Goal: Transaction & Acquisition: Download file/media

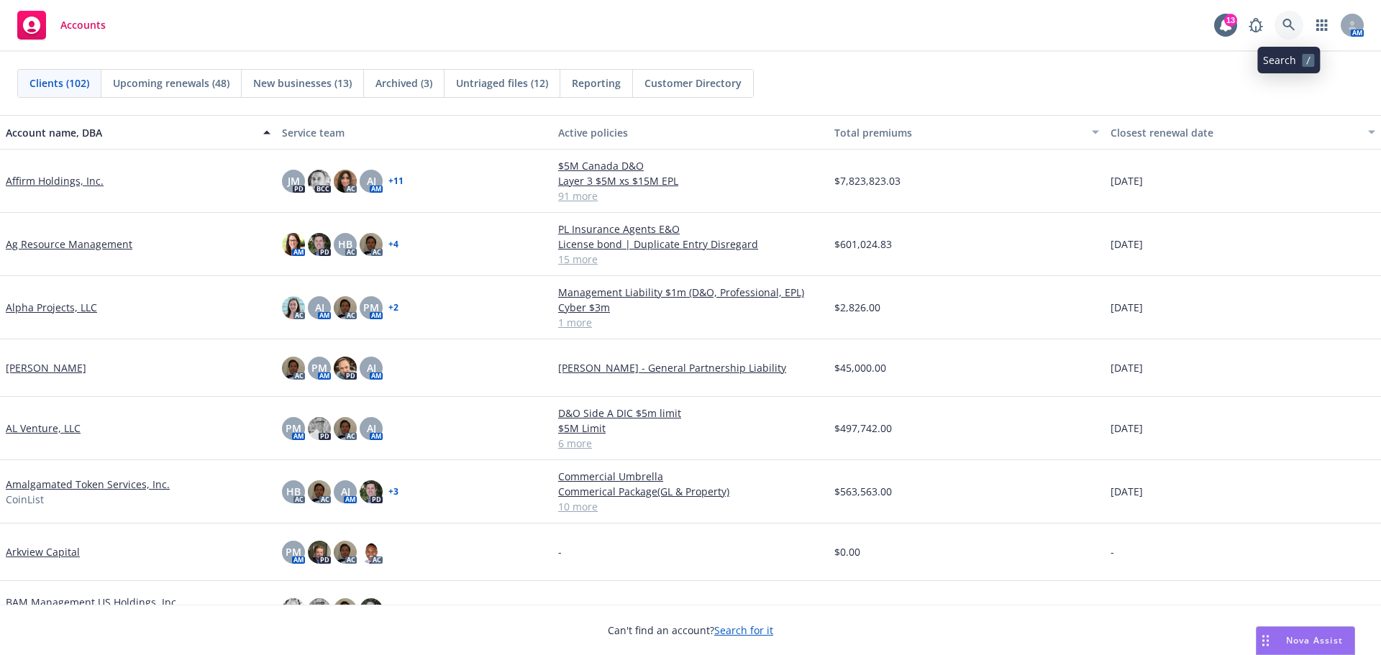
click at [1292, 19] on icon at bounding box center [1288, 25] width 13 height 13
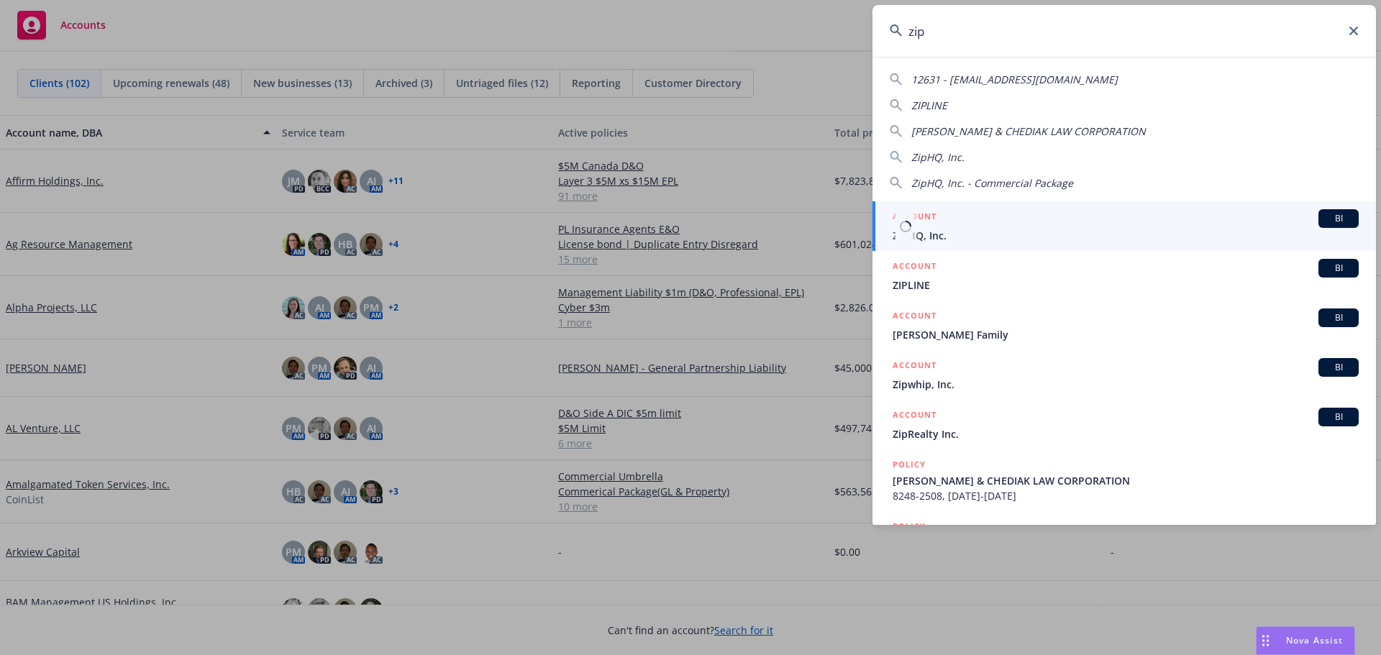
type input "zip"
click at [957, 235] on span "ZipHQ, Inc." at bounding box center [1126, 235] width 466 height 15
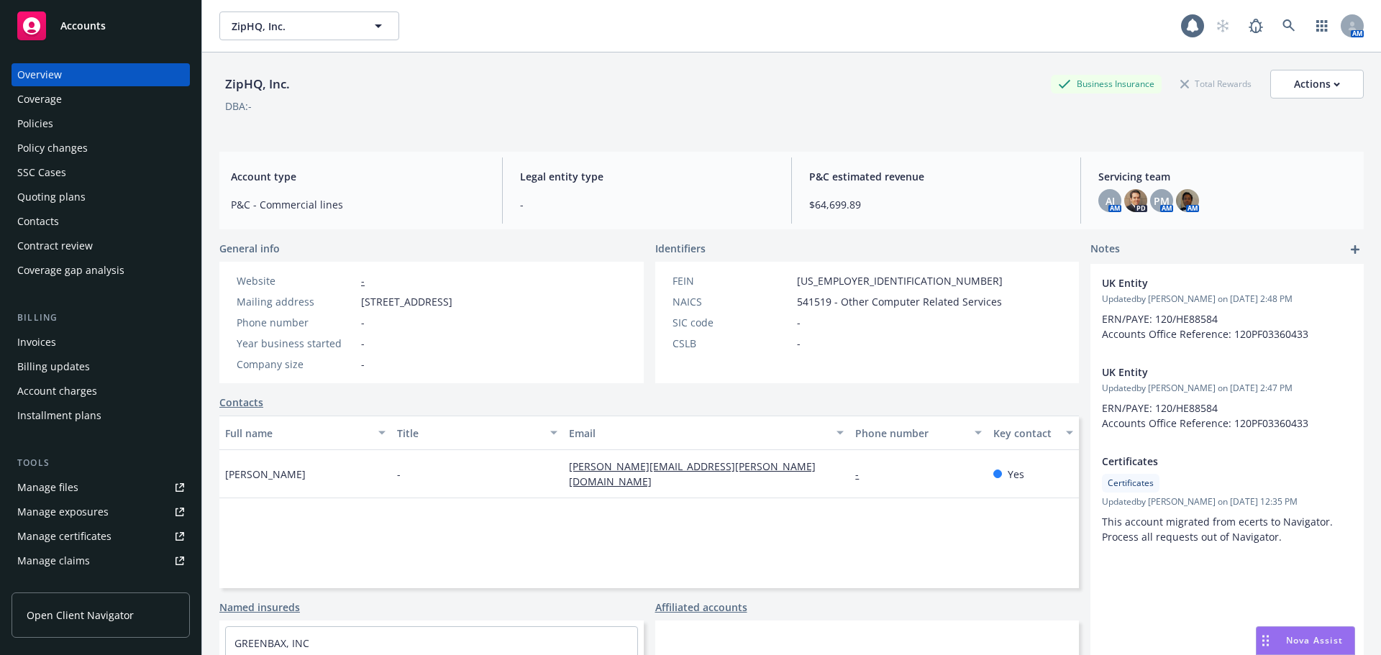
click at [24, 124] on div "Policies" at bounding box center [35, 123] width 36 height 23
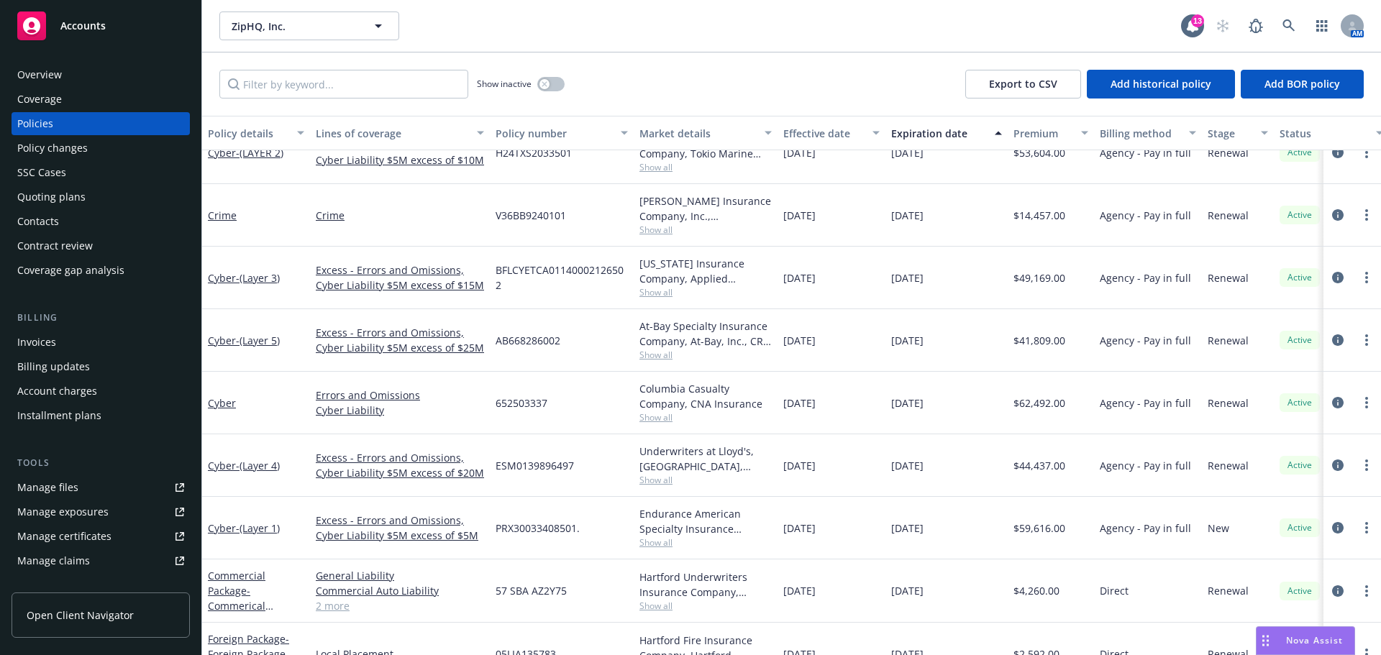
scroll to position [288, 0]
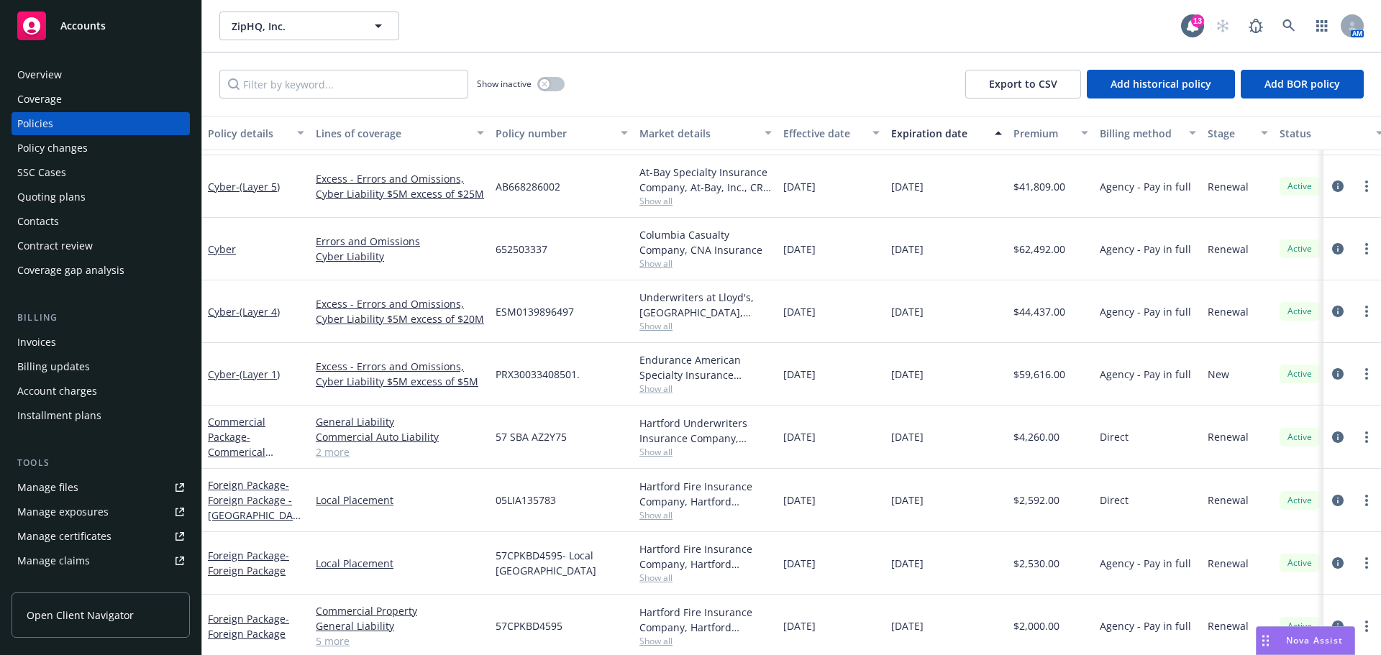
click at [89, 29] on span "Accounts" at bounding box center [82, 26] width 45 height 12
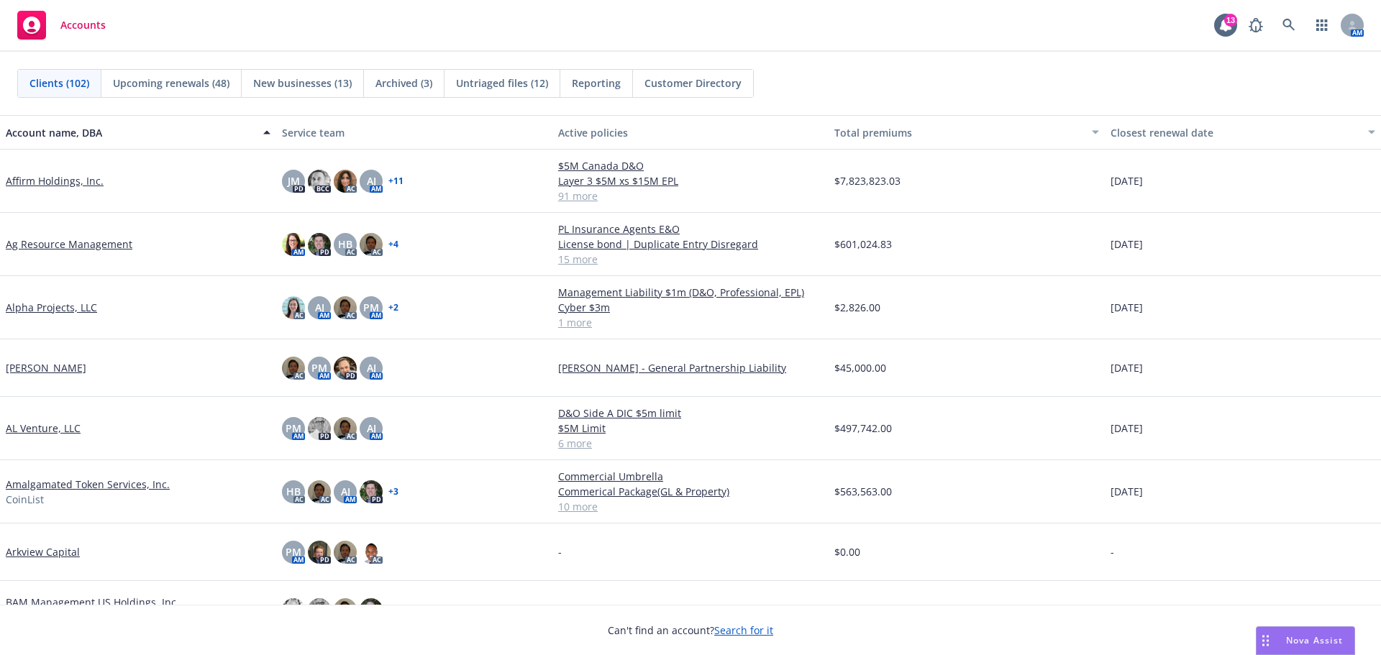
click at [584, 85] on span "Reporting" at bounding box center [596, 83] width 49 height 15
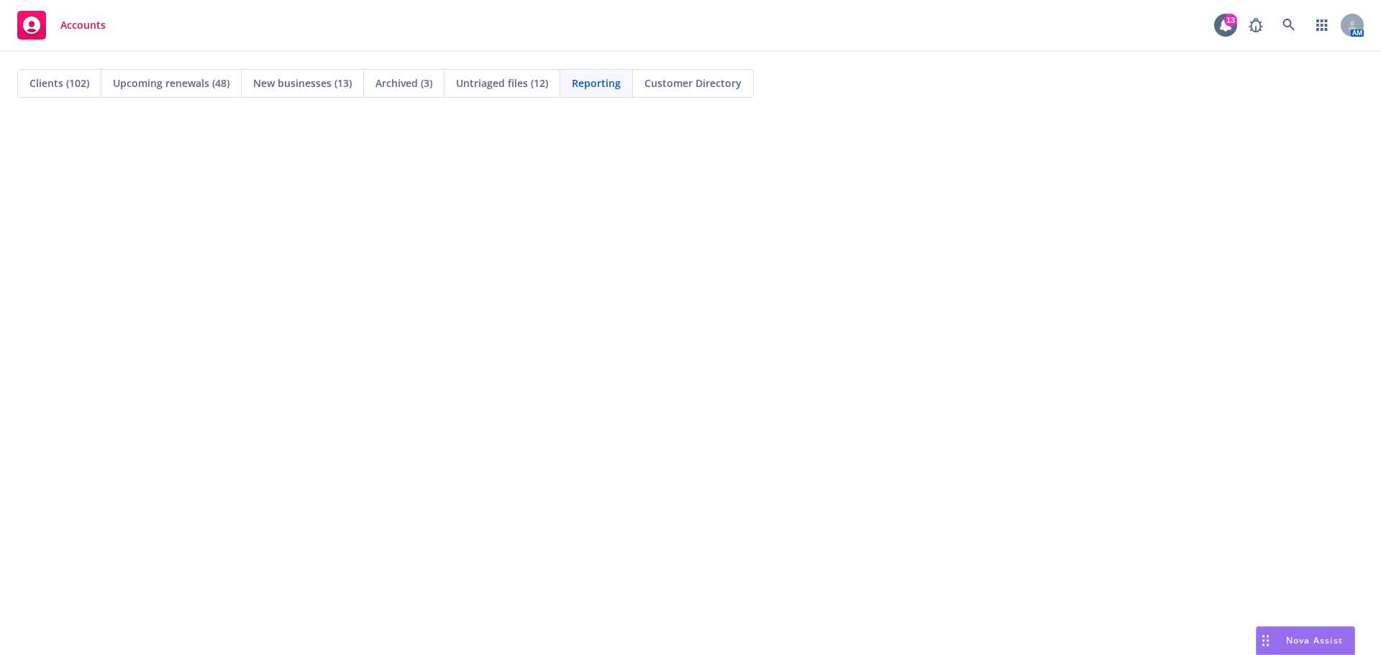
click at [63, 84] on span "Clients (102)" at bounding box center [59, 83] width 60 height 15
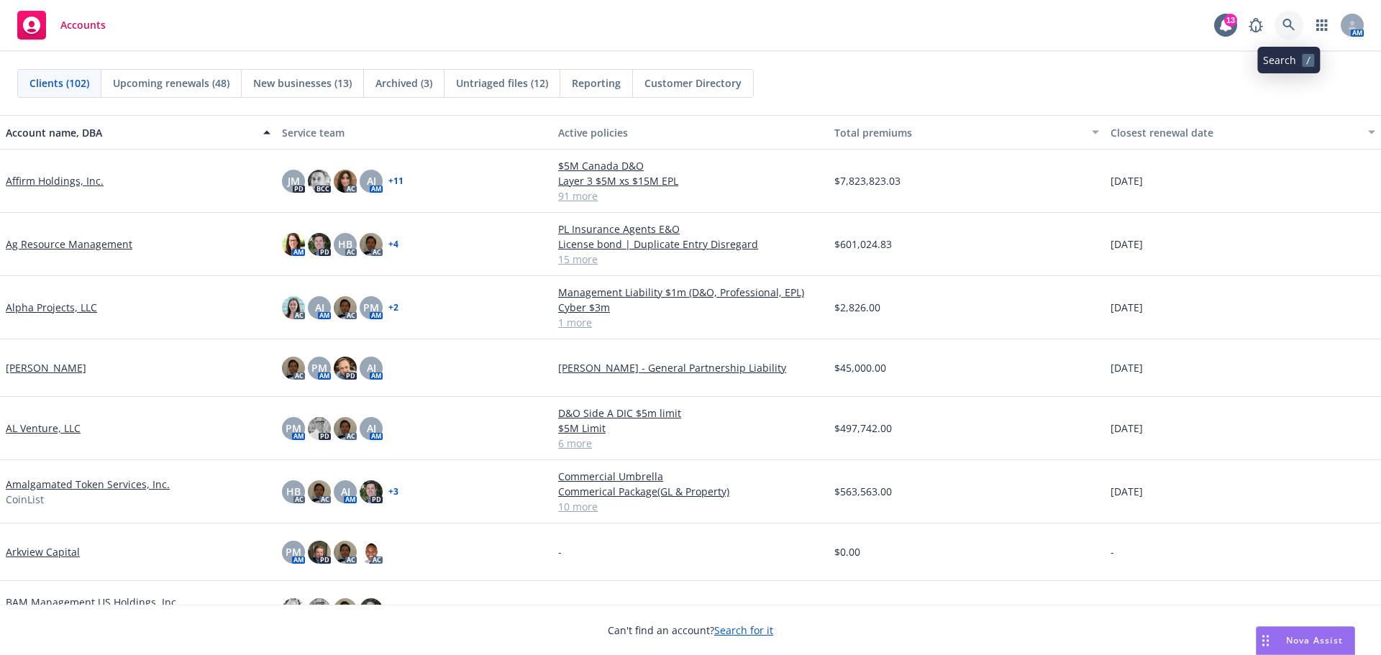
click at [1288, 23] on icon at bounding box center [1288, 25] width 13 height 13
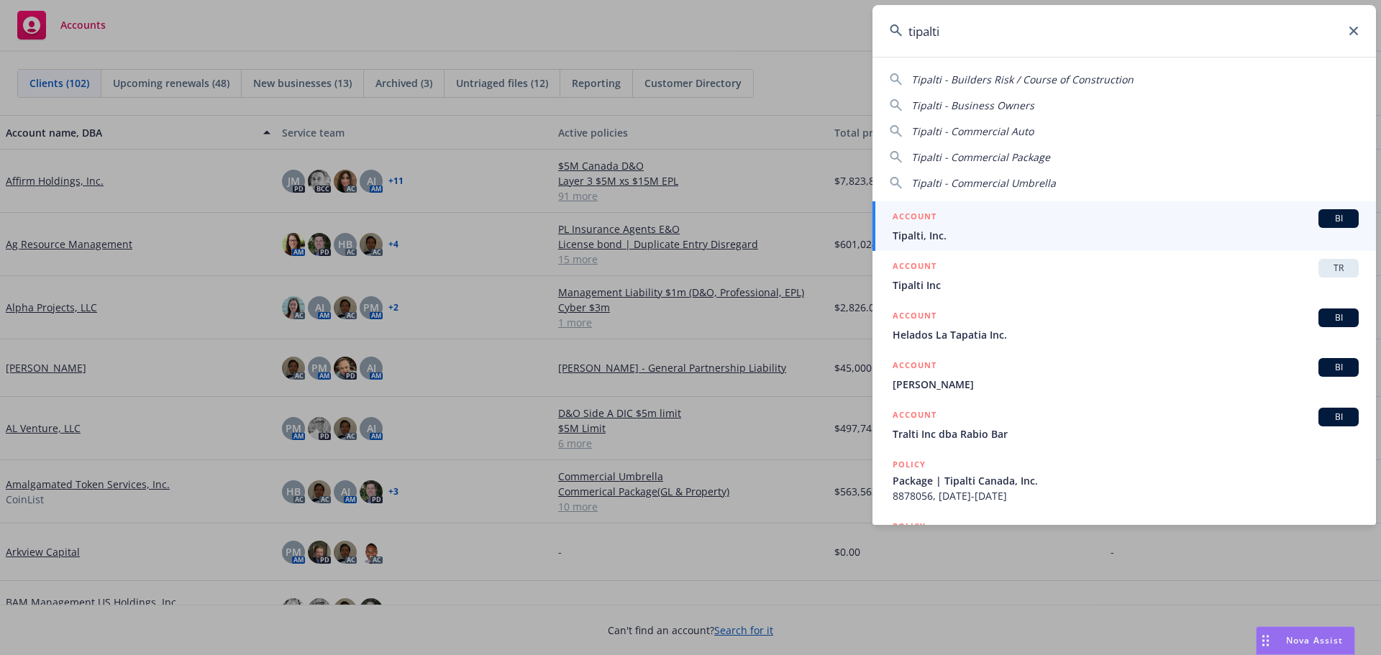
type input "tipalti"
click at [931, 232] on span "Tipalti, Inc." at bounding box center [1126, 235] width 466 height 15
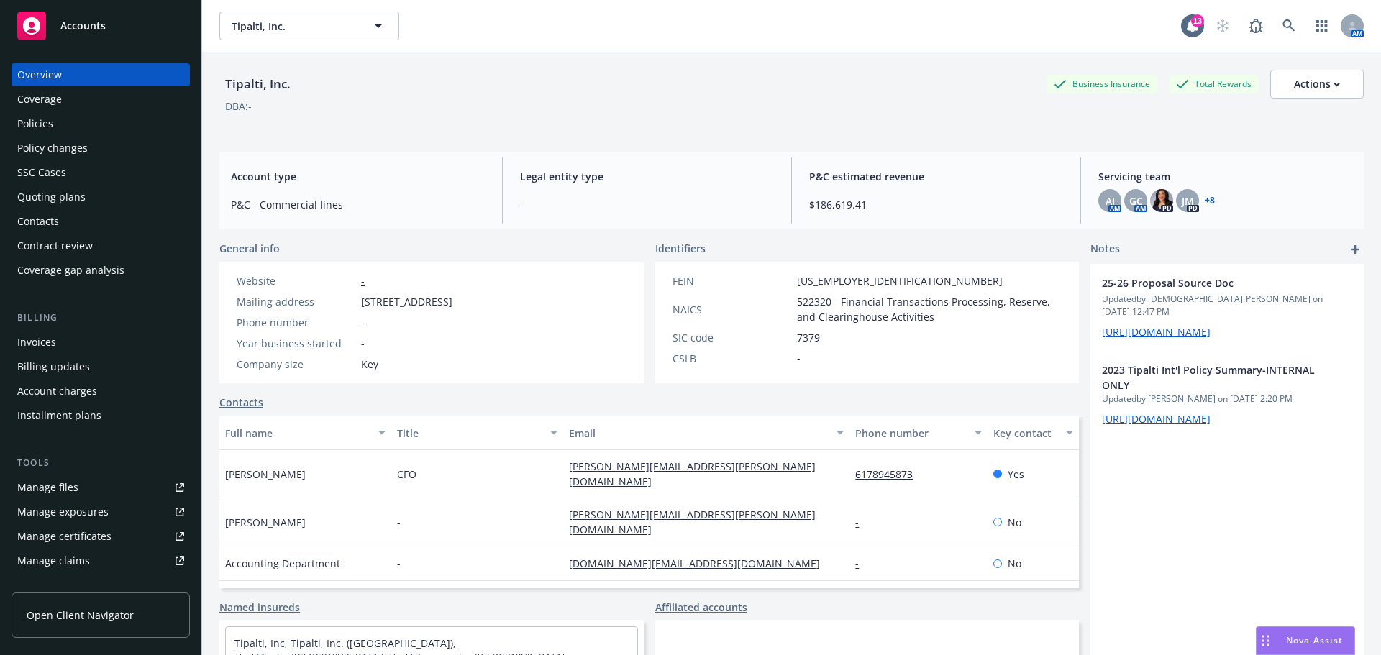
click at [44, 123] on div "Policies" at bounding box center [35, 123] width 36 height 23
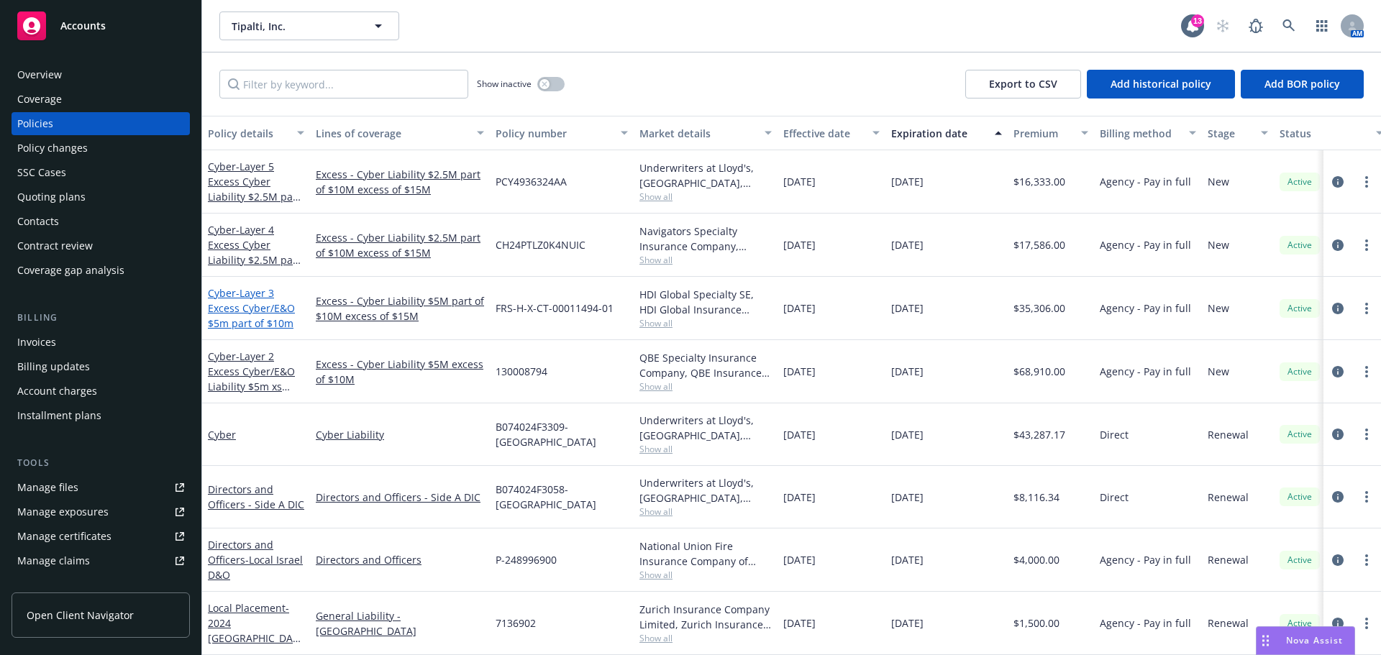
click at [266, 303] on span "- Layer 3 Excess Cyber/E&O $5m part of $10m" at bounding box center [251, 308] width 87 height 44
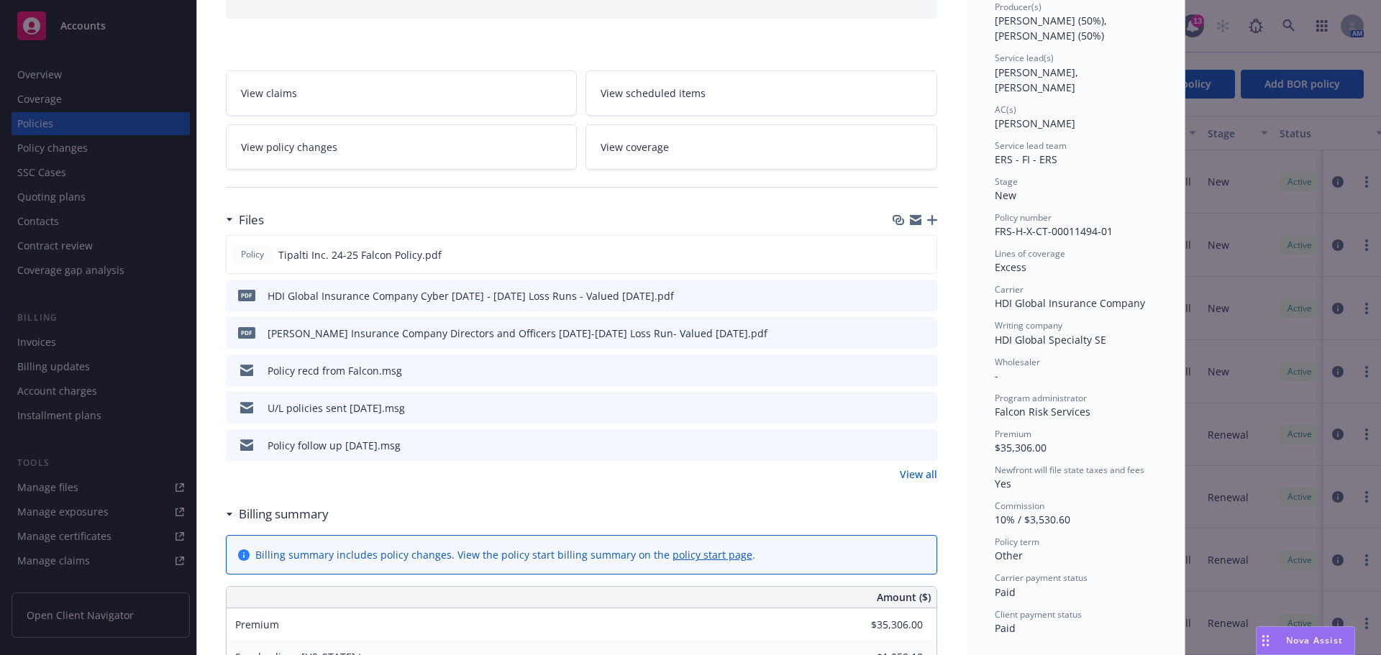
scroll to position [216, 0]
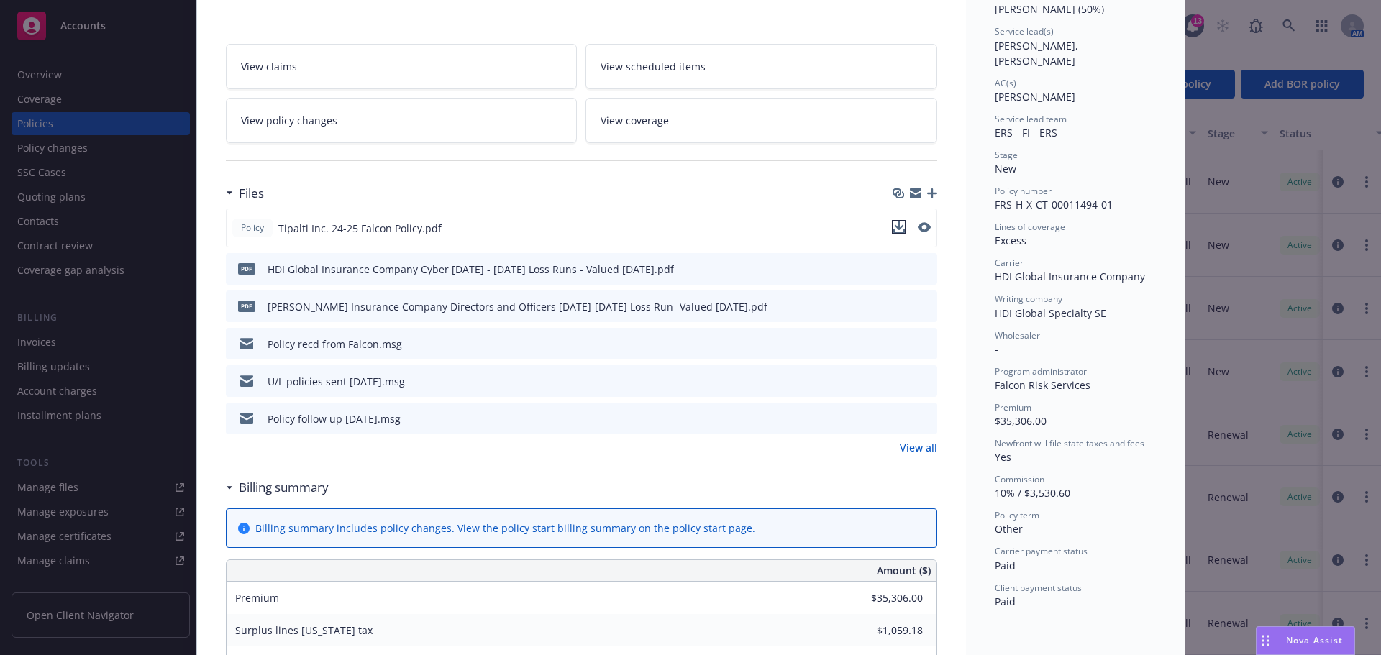
click at [895, 227] on icon "download file" at bounding box center [898, 226] width 9 height 9
